Goal: Transaction & Acquisition: Obtain resource

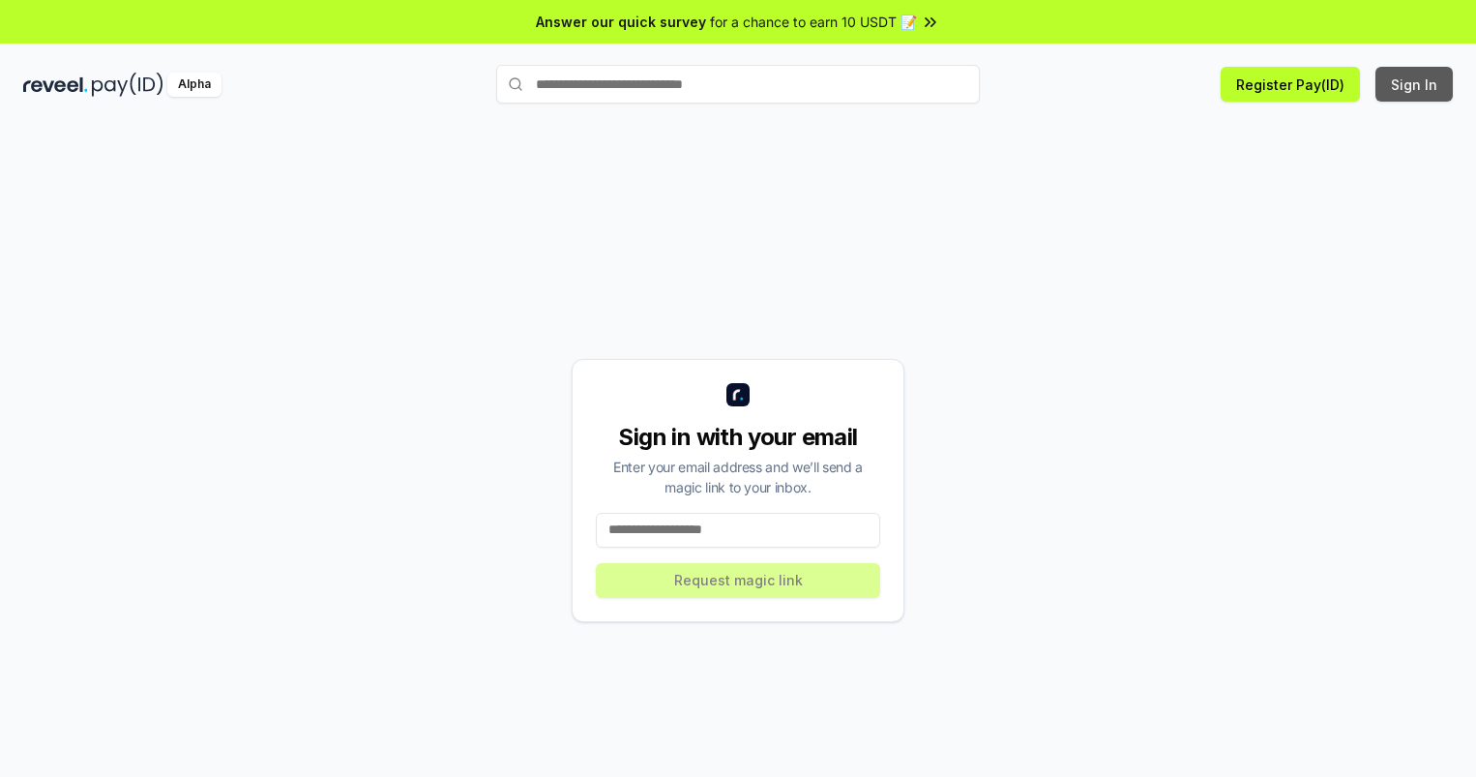
click at [1415, 84] on button "Sign In" at bounding box center [1414, 84] width 77 height 35
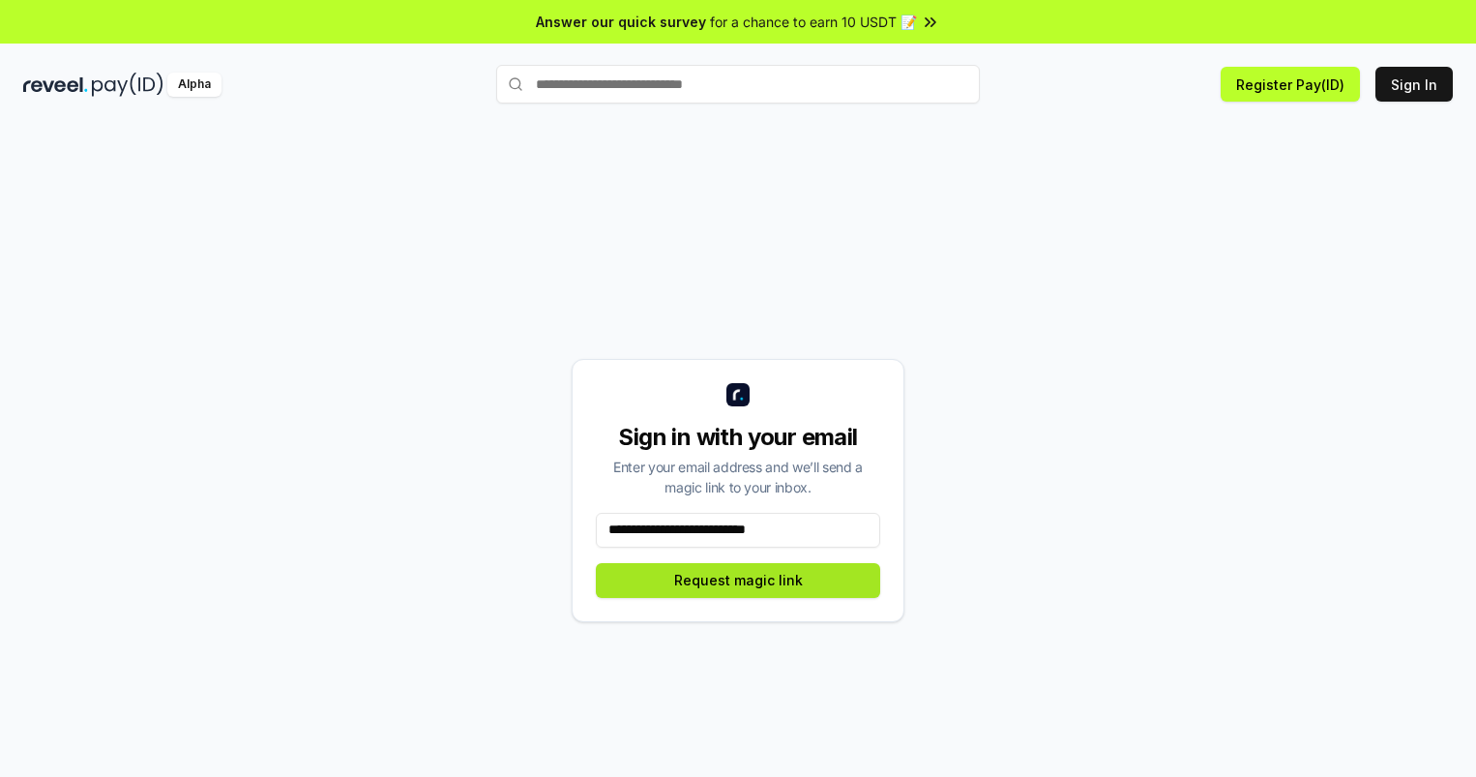
type input "**********"
click at [738, 580] on button "Request magic link" at bounding box center [738, 580] width 284 height 35
